Goal: Transaction & Acquisition: Download file/media

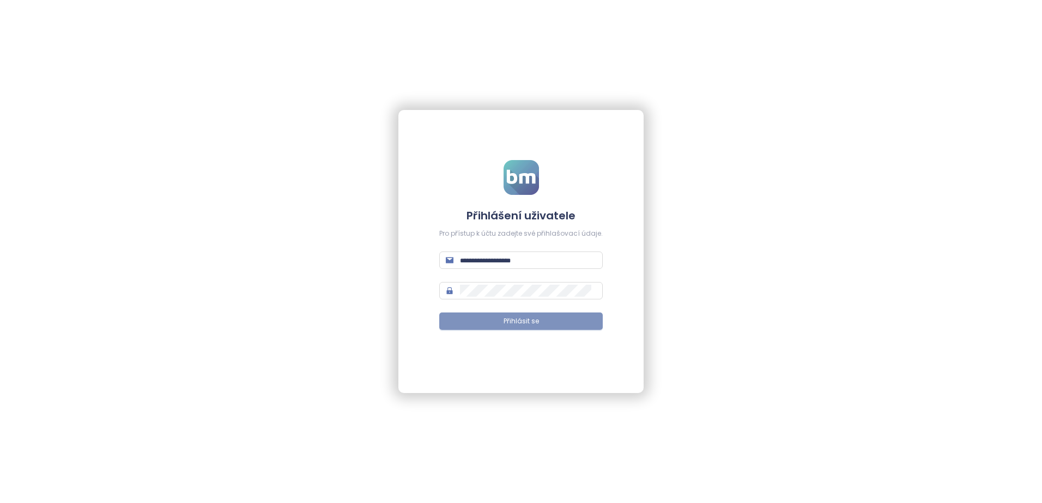
type input "**********"
click at [544, 320] on button "Přihlásit se" at bounding box center [520, 321] width 163 height 17
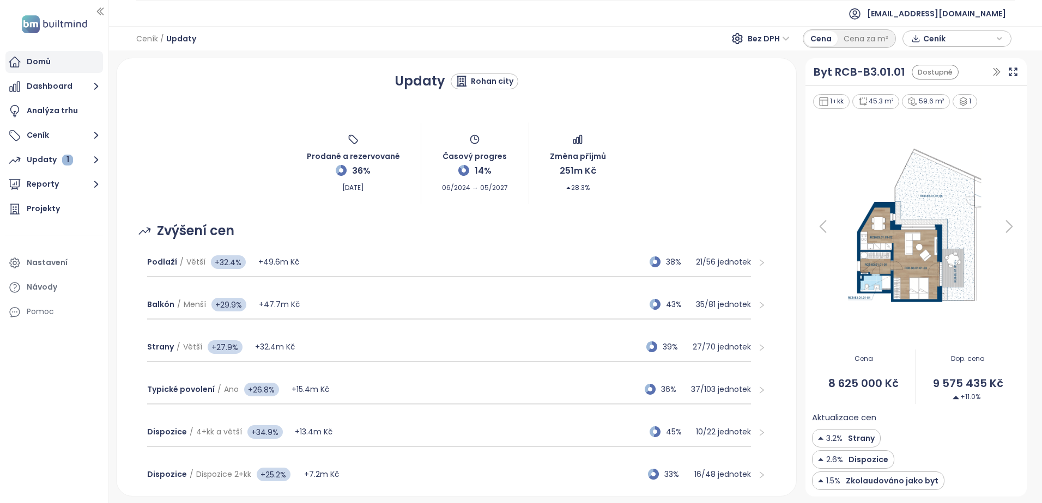
click at [60, 68] on div "Domů" at bounding box center [54, 62] width 98 height 22
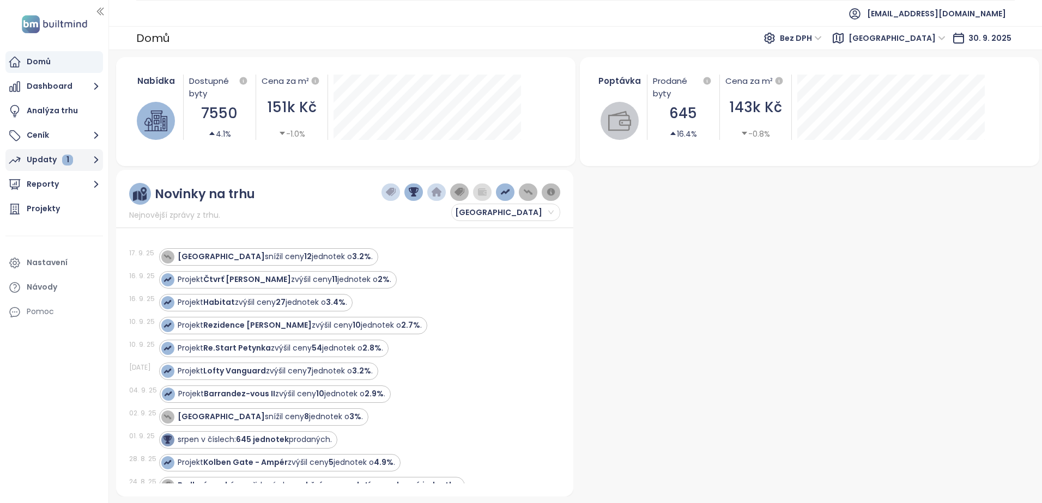
click at [46, 159] on div "Updaty 1" at bounding box center [50, 160] width 46 height 14
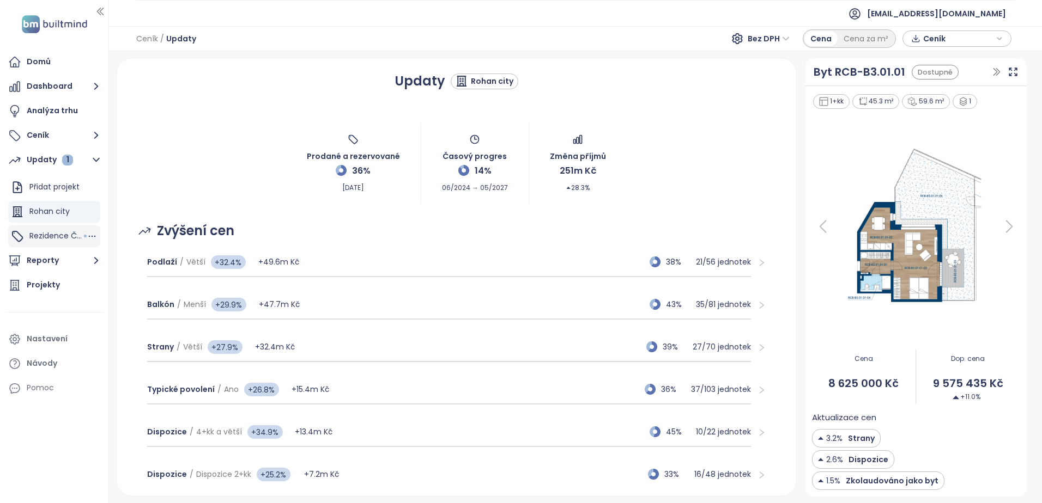
click at [60, 236] on span "Rezidence Čakovice B" at bounding box center [70, 235] width 83 height 11
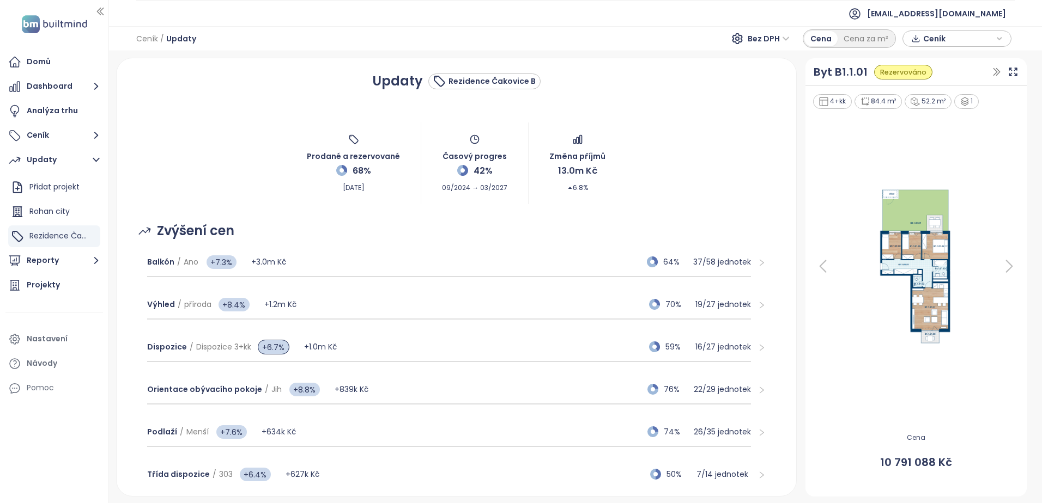
click at [923, 33] on span "Ceník" at bounding box center [958, 39] width 70 height 16
click at [932, 95] on span "Stáhnout" at bounding box center [944, 93] width 38 height 12
click at [577, 39] on div "Ceník / Updaty Bez DPH Cena Cena za m² Ceník" at bounding box center [575, 38] width 933 height 25
click at [784, 40] on span "Bez DPH" at bounding box center [768, 39] width 42 height 16
click at [771, 62] on div "S DPH" at bounding box center [771, 60] width 33 height 12
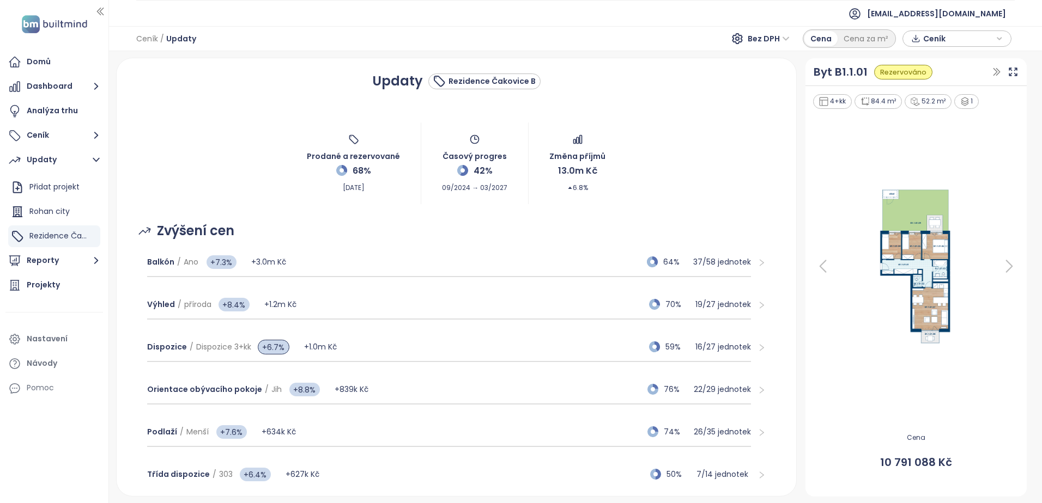
drag, startPoint x: 938, startPoint y: 36, endPoint x: 934, endPoint y: 45, distance: 10.0
click at [938, 36] on span "Ceník" at bounding box center [958, 39] width 70 height 16
click at [929, 84] on button "Stáhnout" at bounding box center [956, 92] width 97 height 17
click at [720, 30] on div "Ceník / Updaty S DPH Cena Cena za m² Ceník" at bounding box center [575, 38] width 933 height 25
click at [1007, 43] on div "Ceník" at bounding box center [956, 39] width 109 height 16
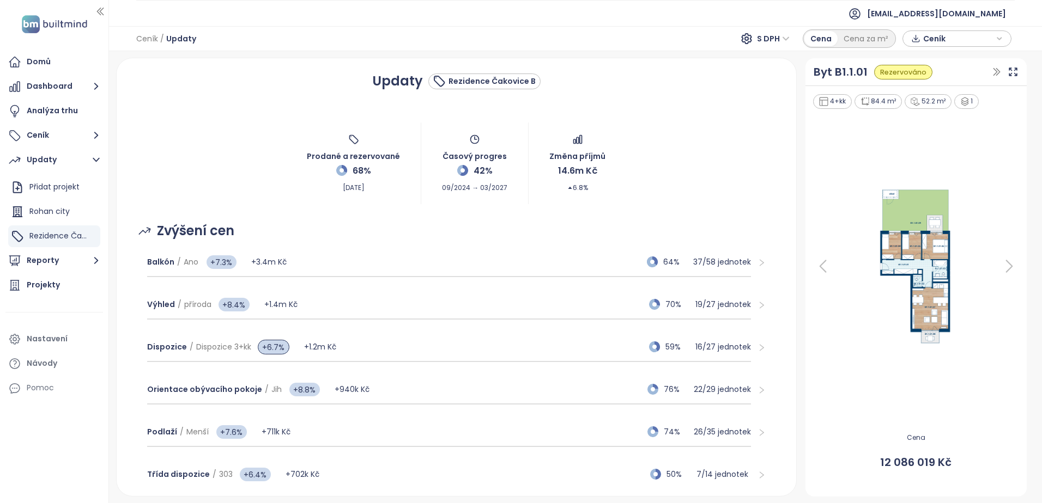
click at [992, 37] on span "Ceník" at bounding box center [958, 39] width 70 height 16
click at [950, 94] on span "Stáhnout" at bounding box center [944, 93] width 38 height 12
